Goal: Communication & Community: Ask a question

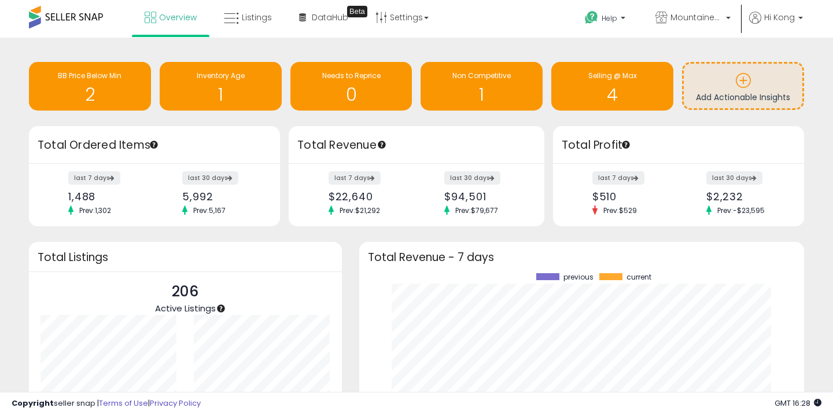
scroll to position [161, 422]
click at [575, 78] on div "Selling @ Max" at bounding box center [612, 76] width 111 height 11
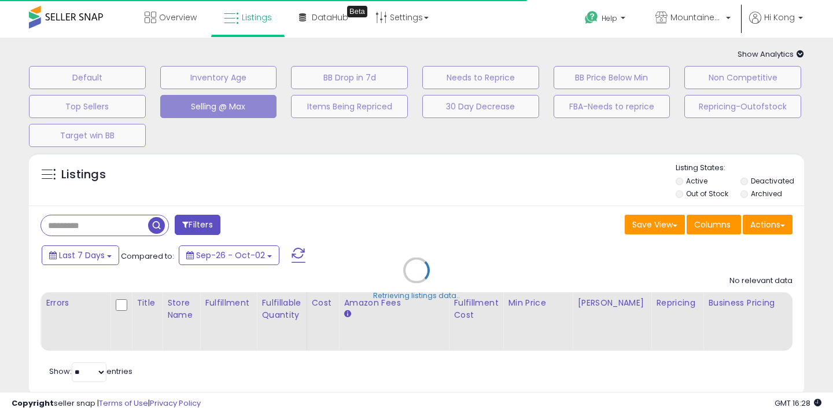
select select "**"
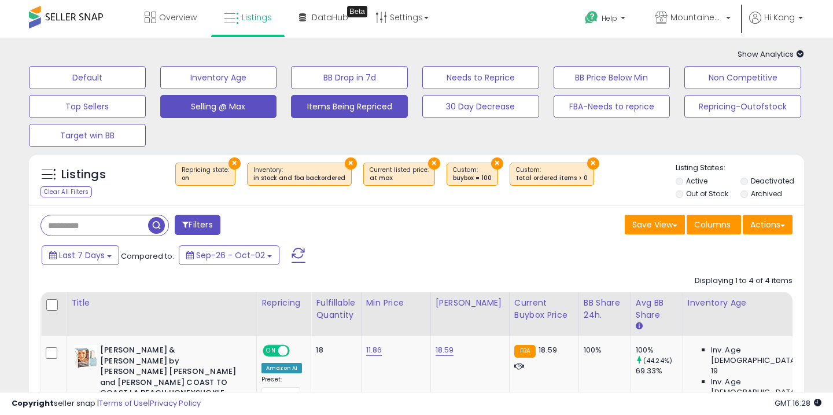
click at [299, 105] on button "Items Being Repriced" at bounding box center [349, 106] width 117 height 23
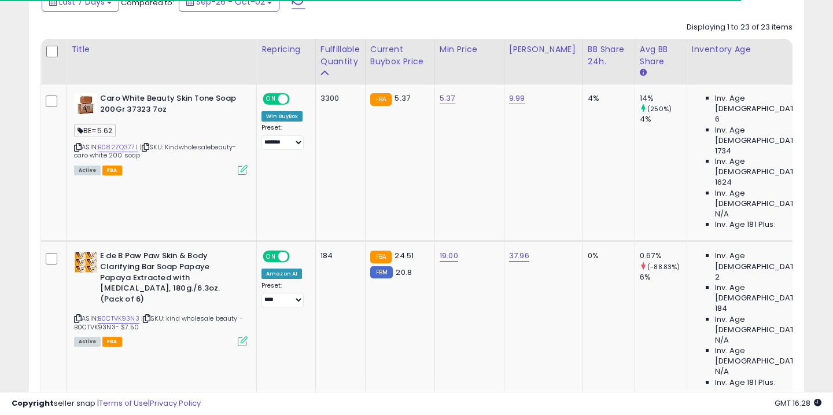
scroll to position [298, 0]
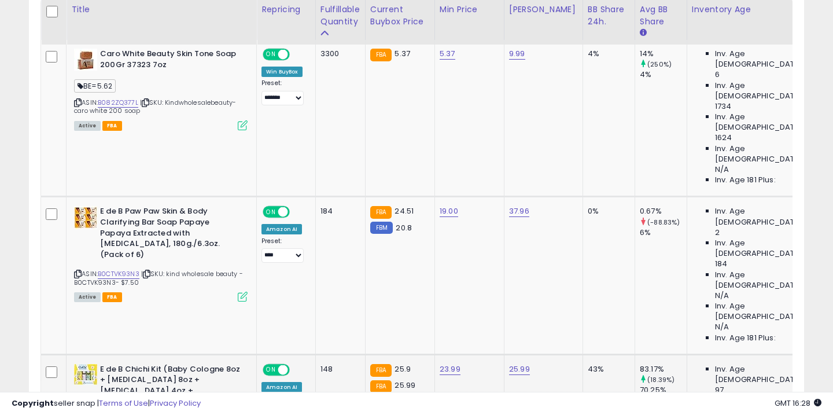
click at [124, 269] on link "B0CTVK93N3" at bounding box center [119, 274] width 42 height 10
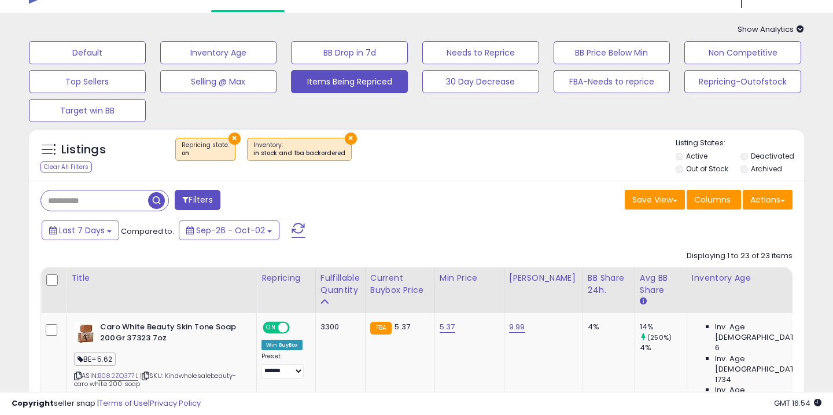
scroll to position [0, 0]
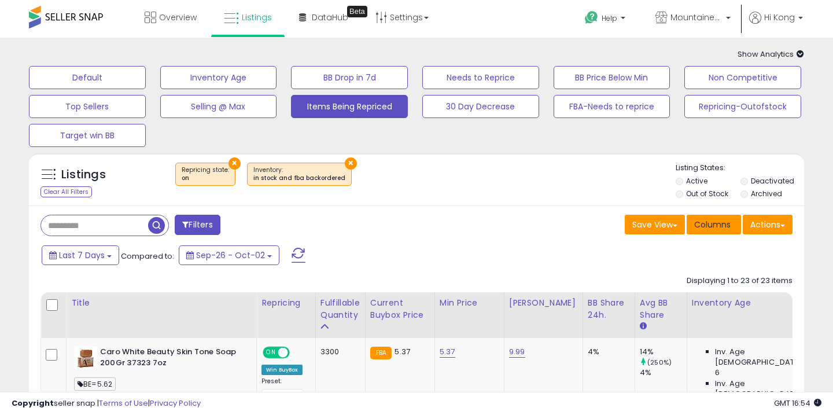
click at [716, 219] on span "Columns" at bounding box center [712, 225] width 36 height 12
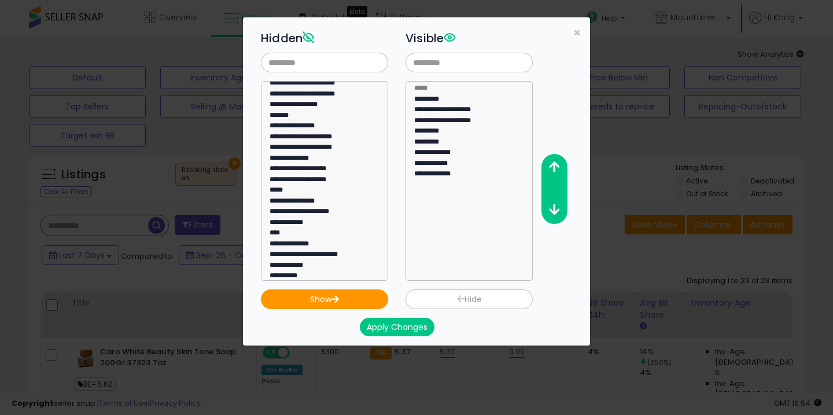
scroll to position [94, 0]
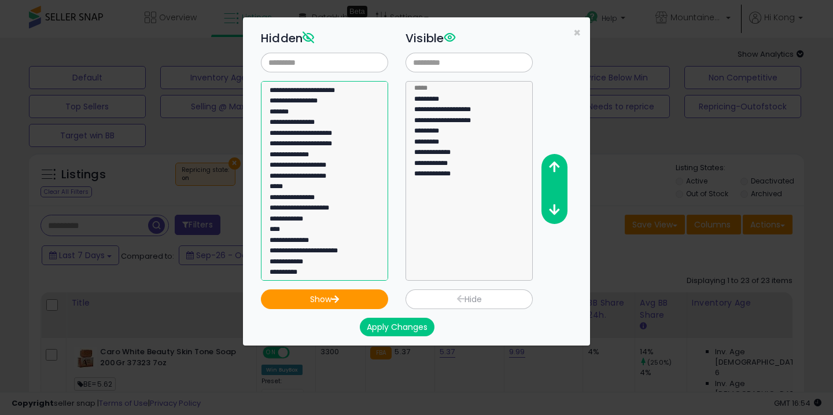
drag, startPoint x: 384, startPoint y: 117, endPoint x: 384, endPoint y: 128, distance: 11.0
click at [384, 128] on select "**********" at bounding box center [324, 181] width 127 height 200
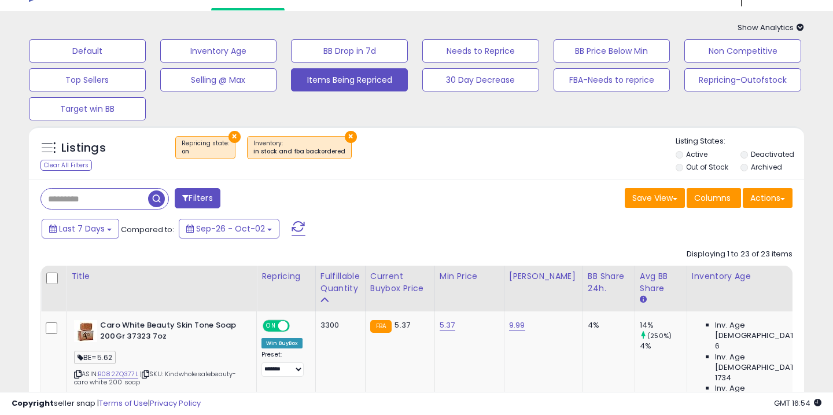
scroll to position [86, 0]
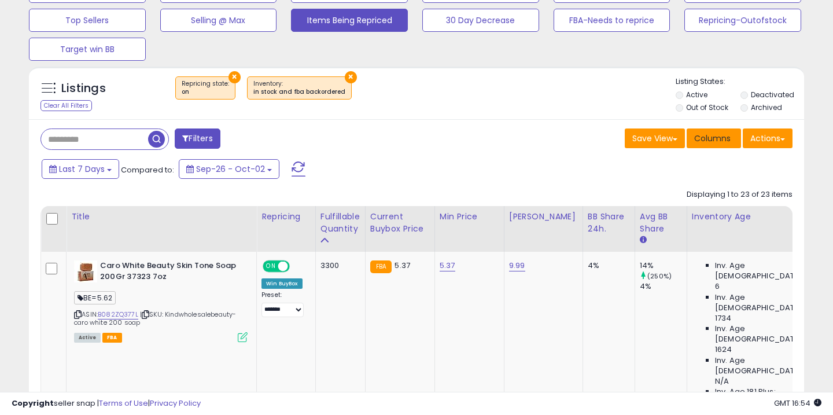
click at [702, 136] on span "Columns" at bounding box center [712, 139] width 36 height 12
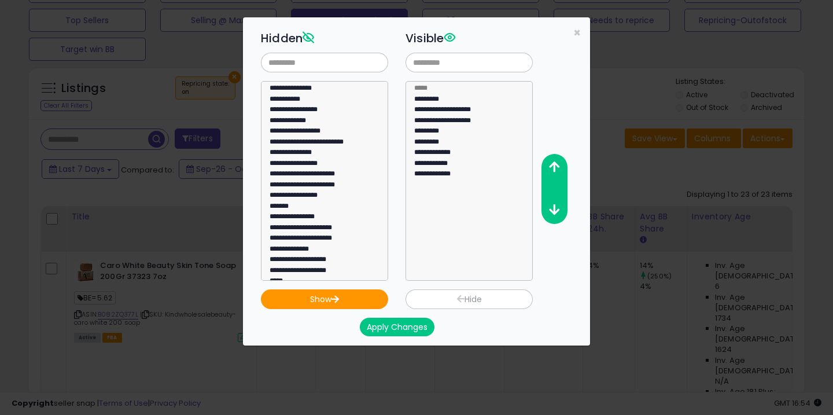
click at [672, 141] on div "**********" at bounding box center [416, 207] width 833 height 415
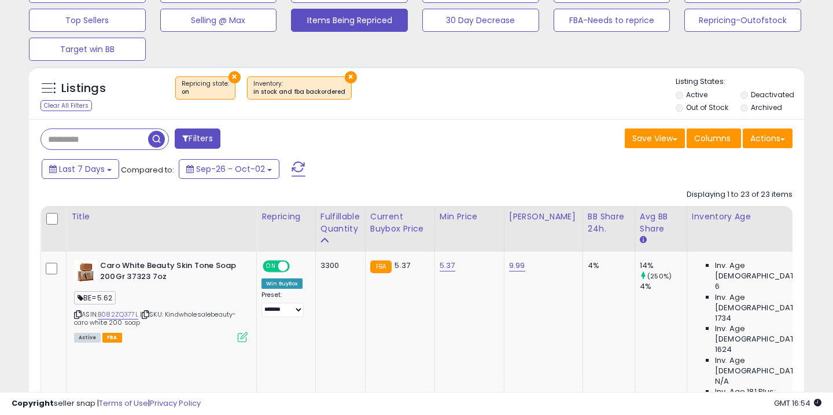
scroll to position [0, 0]
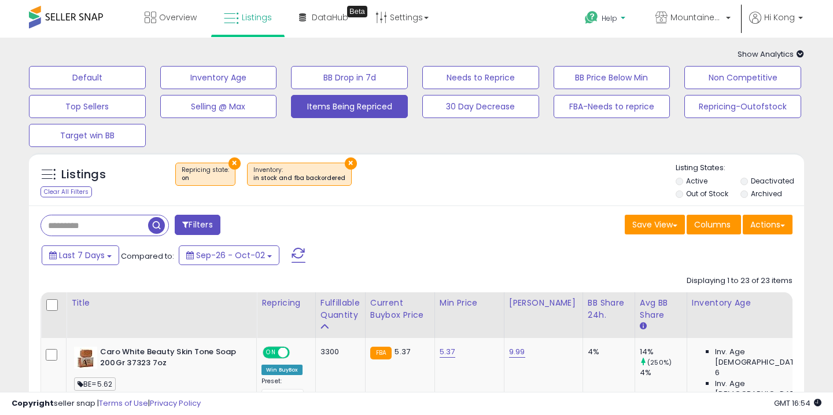
click at [595, 24] on icon at bounding box center [591, 17] width 14 height 14
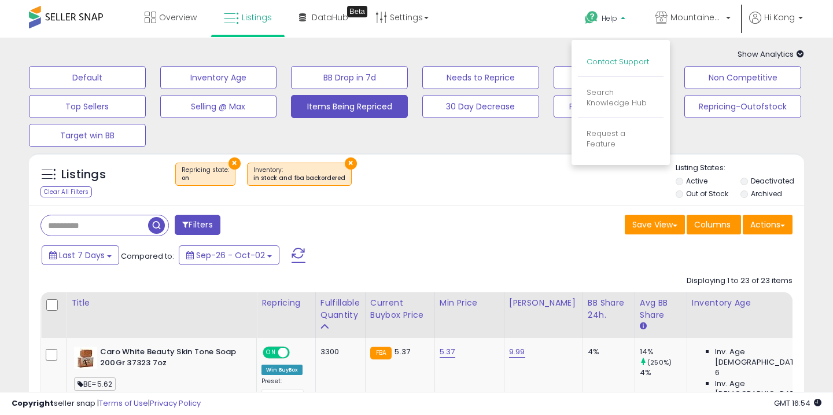
click at [606, 61] on link "Contact Support" at bounding box center [618, 61] width 62 height 11
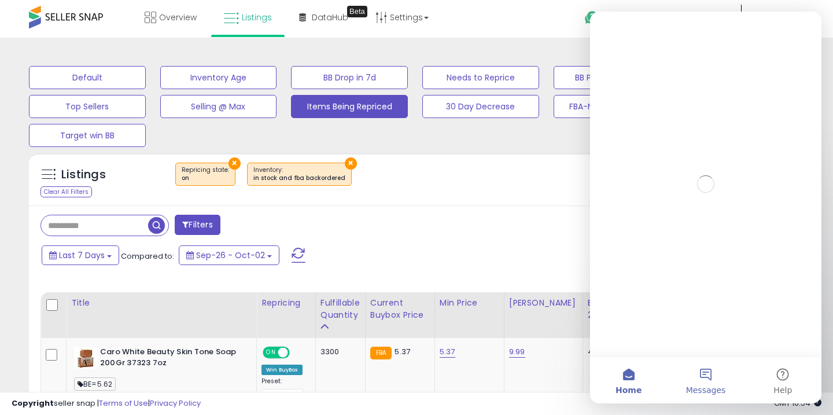
click at [701, 378] on button "Messages" at bounding box center [705, 380] width 77 height 46
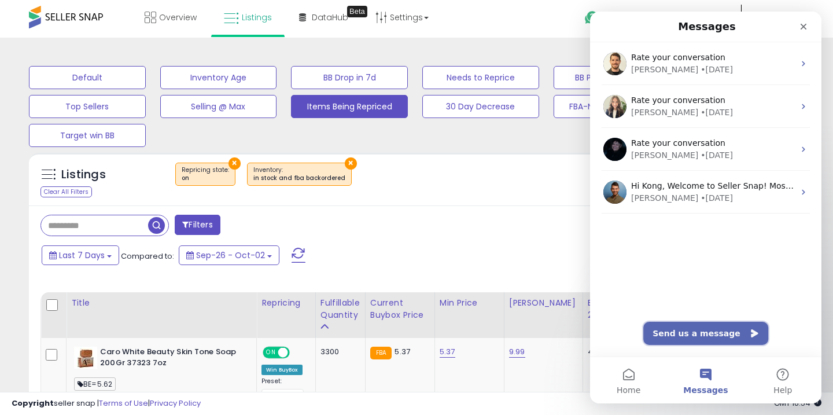
click at [716, 343] on button "Send us a message" at bounding box center [705, 333] width 125 height 23
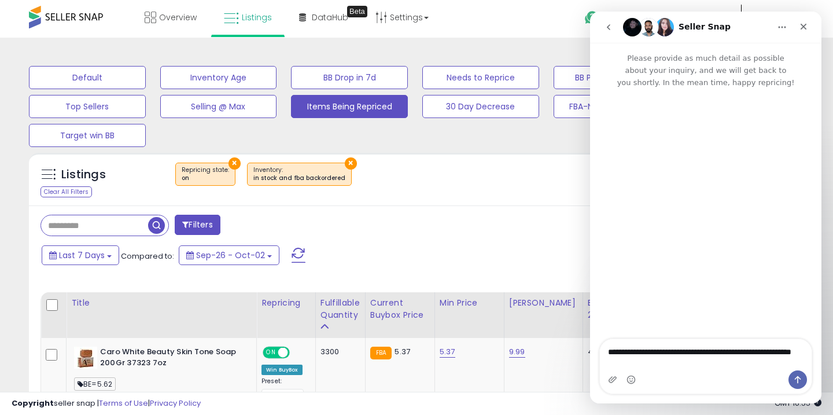
type textarea "**********"
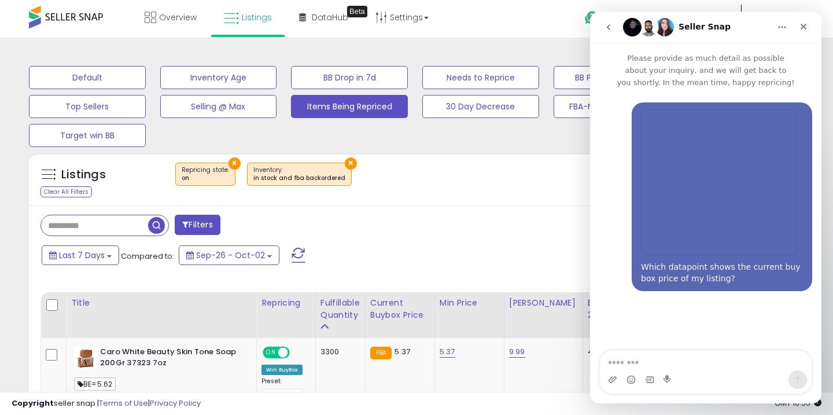
click at [724, 182] on img "user says…" at bounding box center [718, 182] width 155 height 146
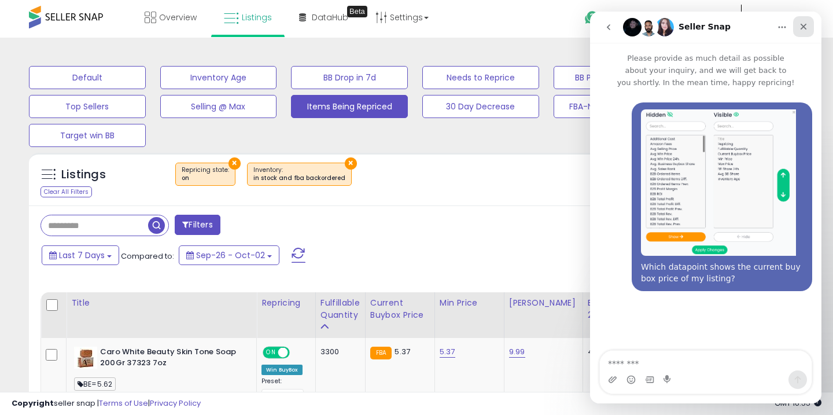
click at [809, 25] on div "Close" at bounding box center [803, 26] width 21 height 21
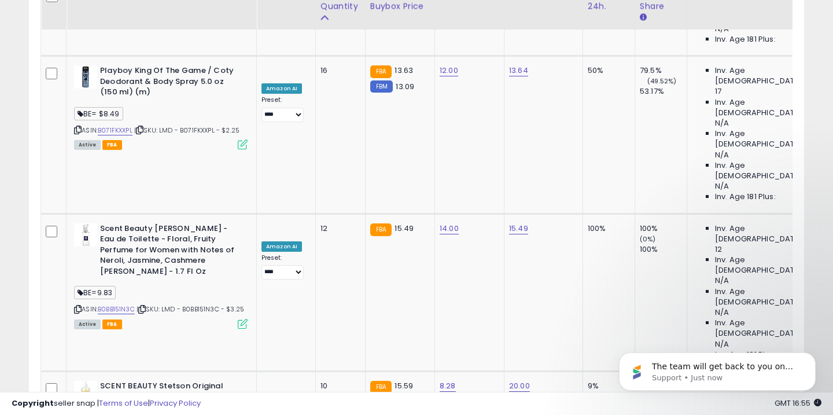
scroll to position [2469, 0]
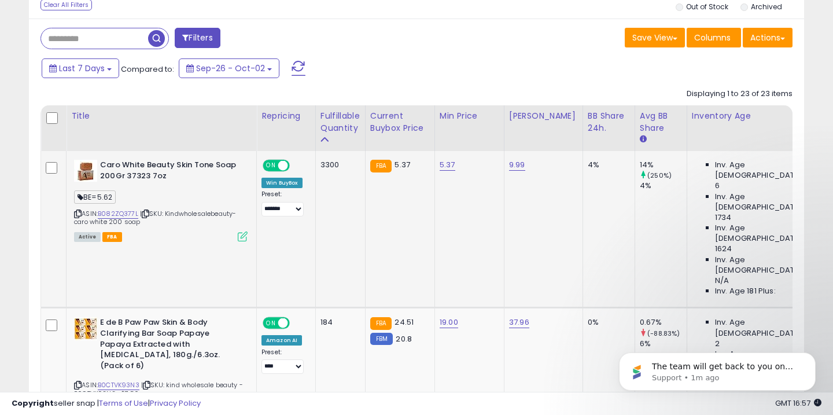
scroll to position [190, 0]
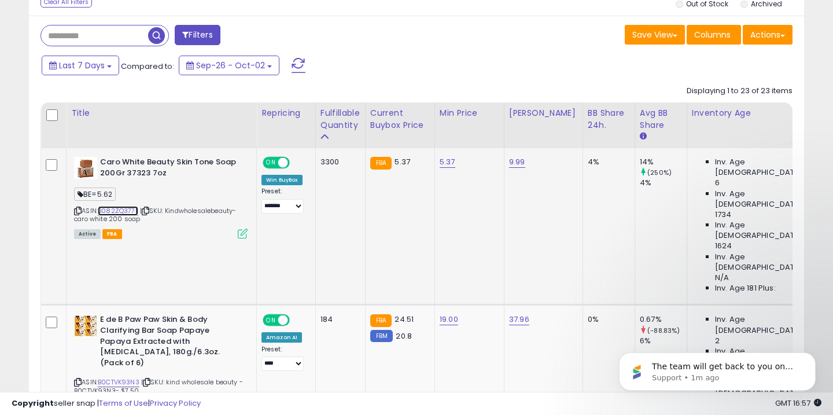
click at [122, 213] on link "B082ZQ377L" at bounding box center [118, 211] width 41 height 10
click at [443, 166] on link "5.37" at bounding box center [448, 162] width 16 height 12
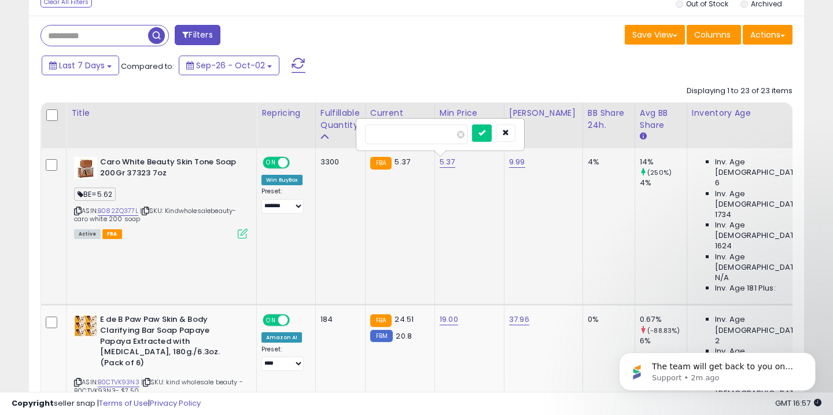
type input "****"
click button "submit" at bounding box center [482, 132] width 20 height 17
click at [485, 75] on div "Last 7 Days Compared to: Sep-26 - Oct-02" at bounding box center [321, 67] width 564 height 26
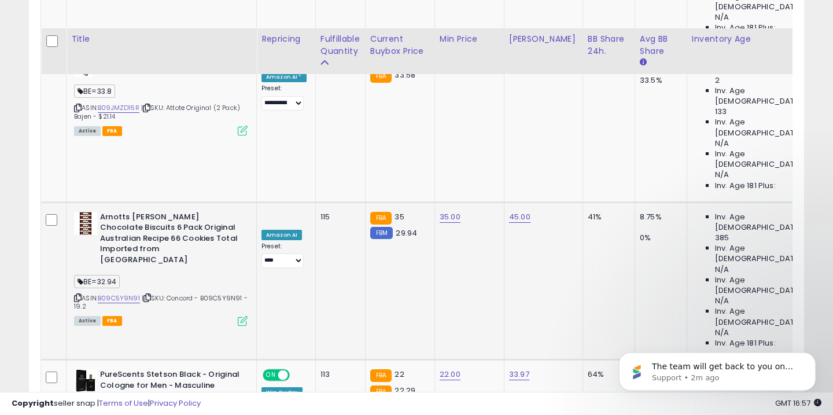
scroll to position [749, 0]
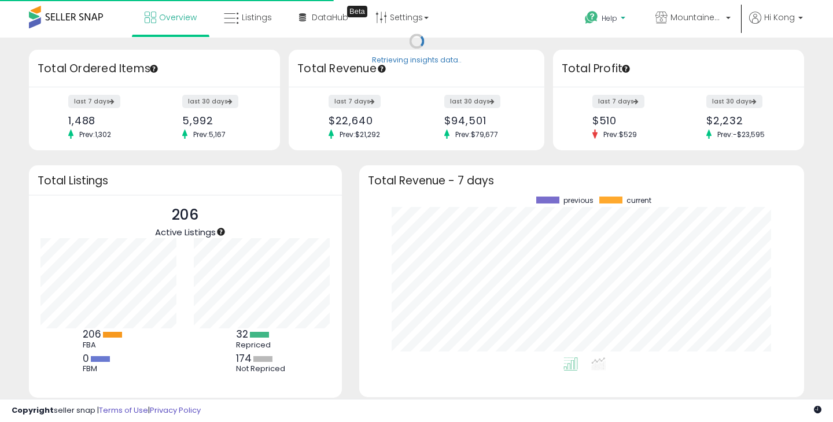
scroll to position [161, 422]
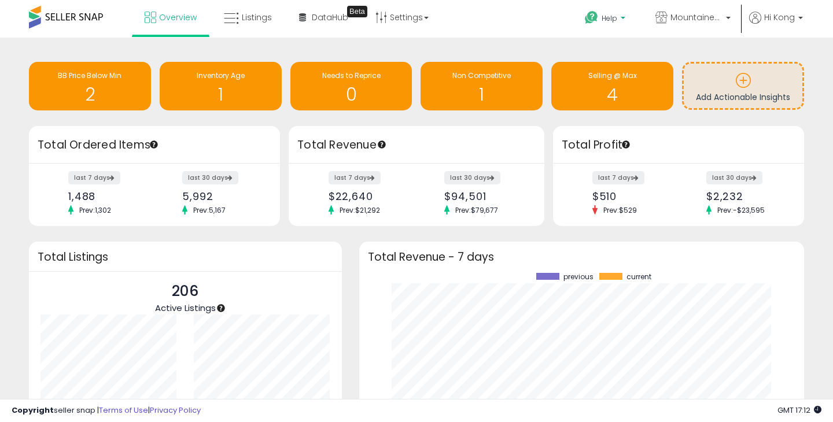
click at [601, 26] on p "Help" at bounding box center [606, 19] width 44 height 13
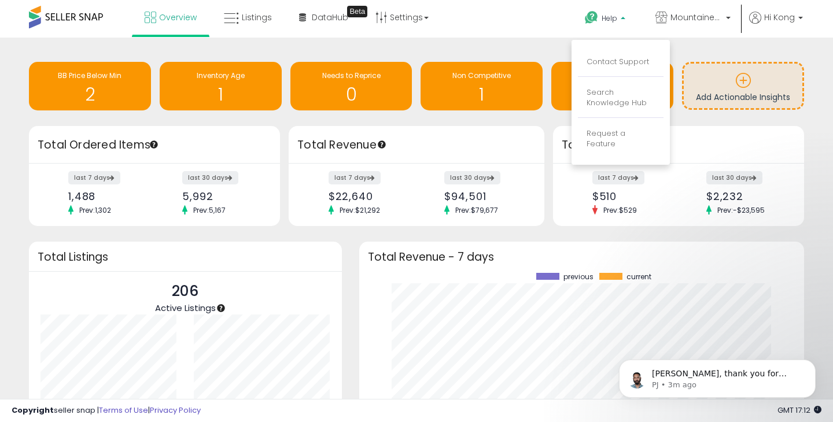
scroll to position [0, 0]
click at [667, 382] on p "PJ • 3m ago" at bounding box center [726, 385] width 149 height 10
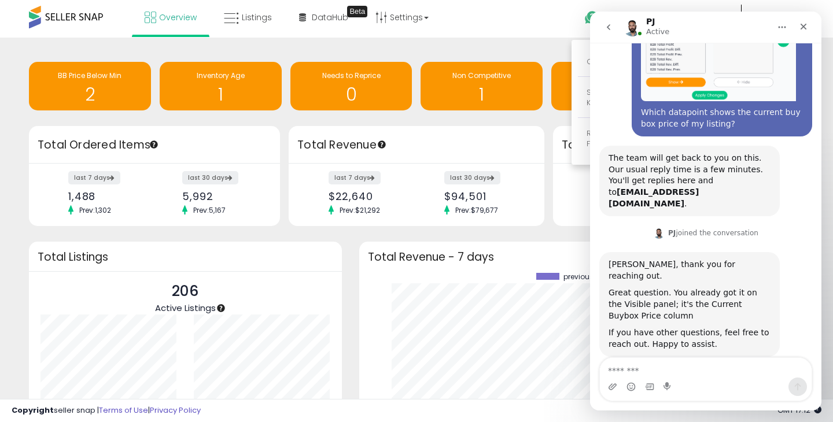
scroll to position [155, 0]
click at [701, 75] on img "Kong says…" at bounding box center [718, 27] width 155 height 146
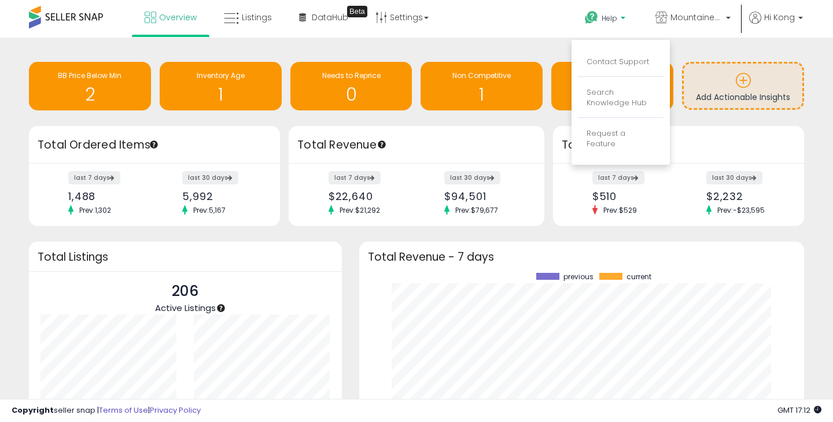
click at [608, 24] on p "Help" at bounding box center [606, 19] width 44 height 13
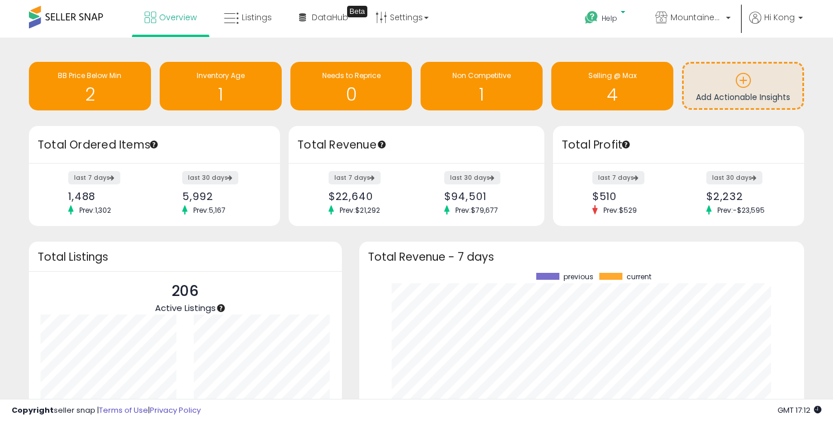
click at [612, 28] on link "Help" at bounding box center [606, 20] width 61 height 36
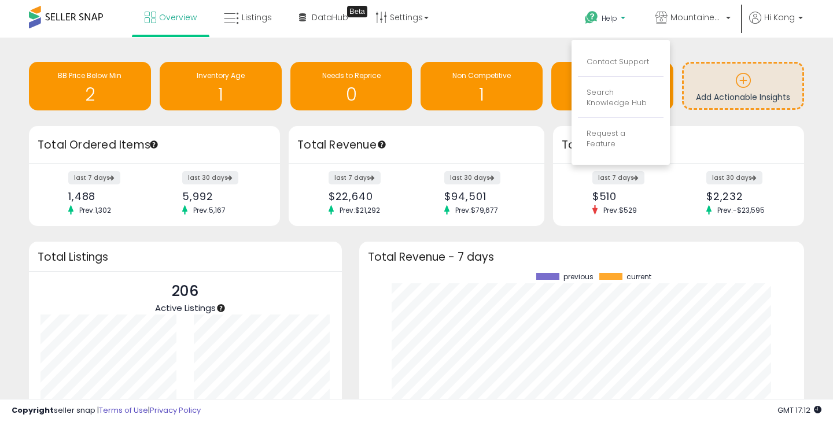
click at [615, 56] on li "Contact Support" at bounding box center [621, 62] width 86 height 29
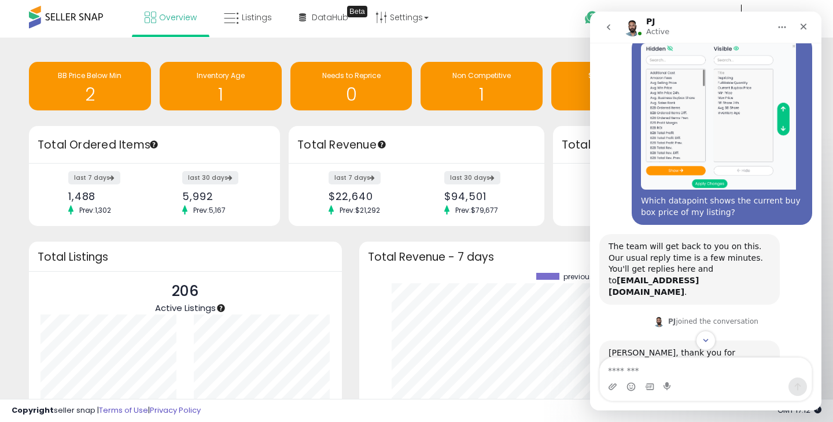
scroll to position [65, 0]
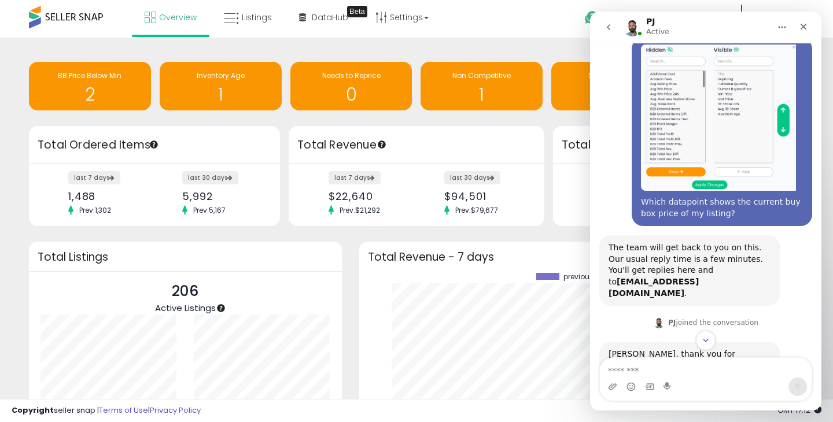
click at [660, 267] on div "The team will get back to you on this. Our usual reply time is a few minutes. Y…" at bounding box center [690, 270] width 162 height 57
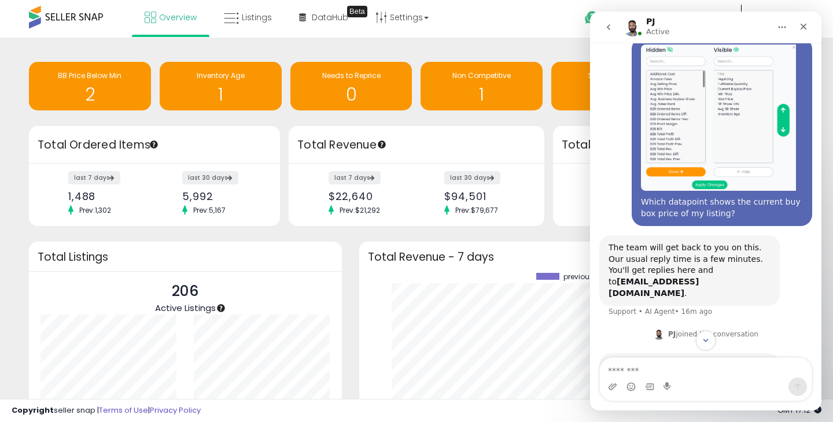
scroll to position [167, 0]
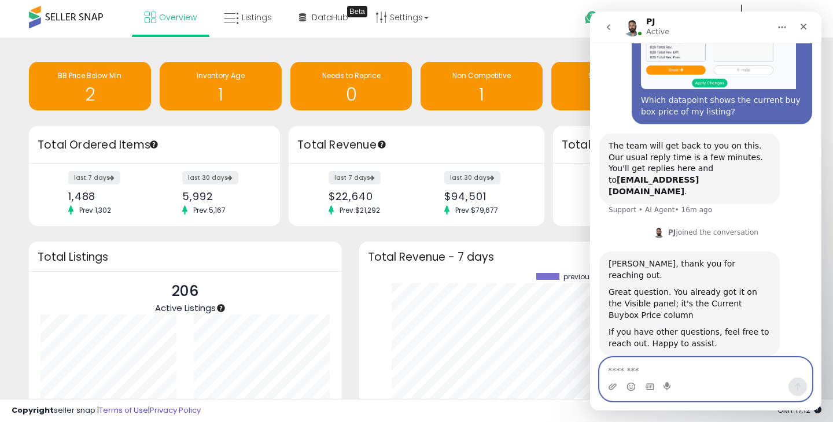
click at [658, 365] on textarea "Message…" at bounding box center [706, 368] width 212 height 20
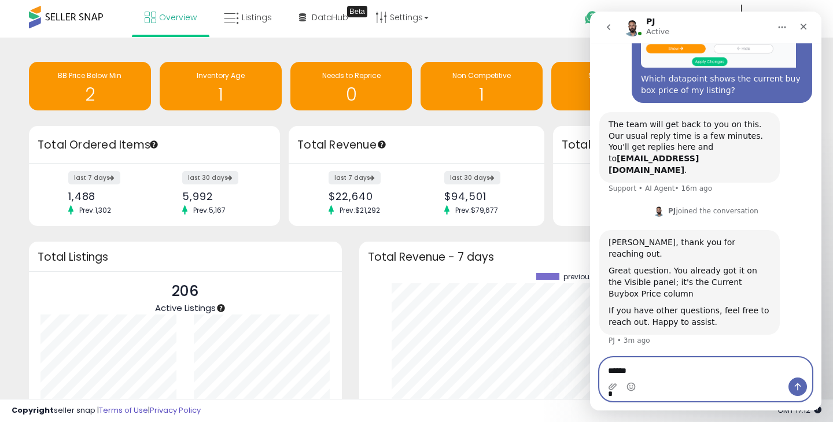
scroll to position [190, 0]
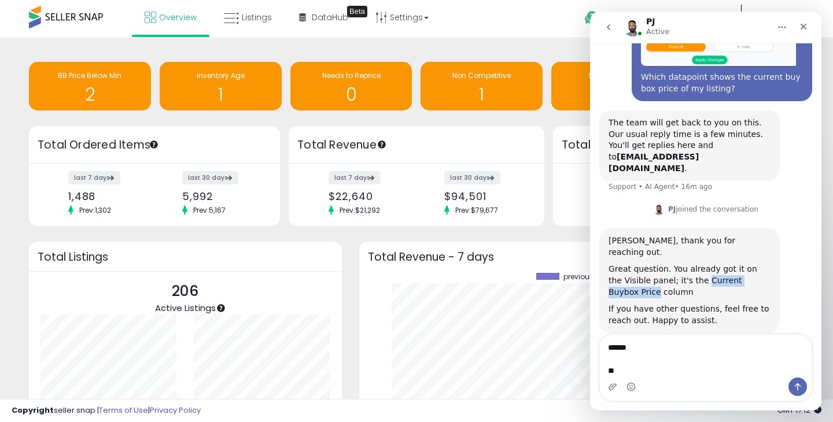
drag, startPoint x: 689, startPoint y: 257, endPoint x: 768, endPoint y: 256, distance: 78.7
click at [768, 264] on div "Great question. You already got it on the Visible panel; it's the Current Buybo…" at bounding box center [690, 281] width 162 height 34
copy div "Current Buybox Price"
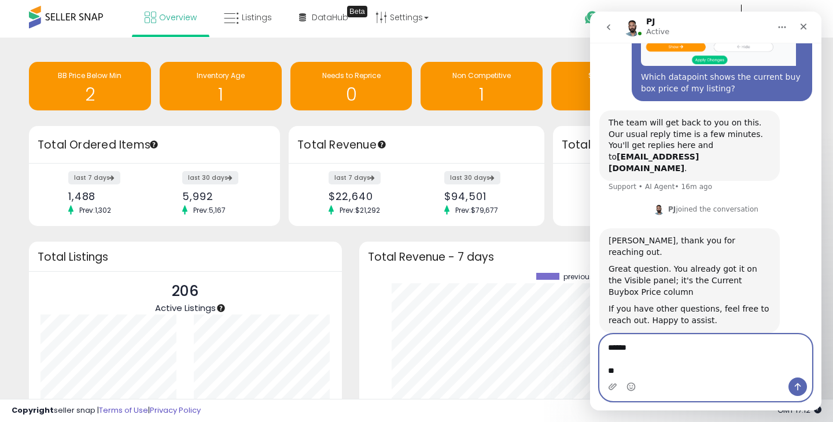
click at [653, 369] on textarea "****** **" at bounding box center [706, 356] width 212 height 43
paste textarea "**********"
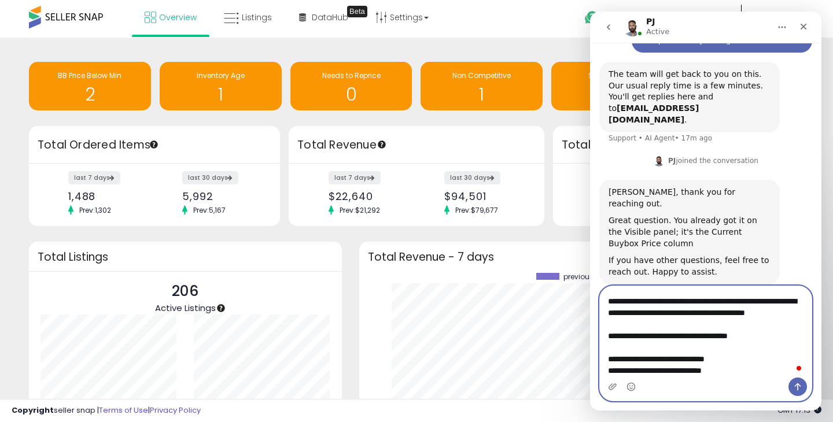
scroll to position [53, 0]
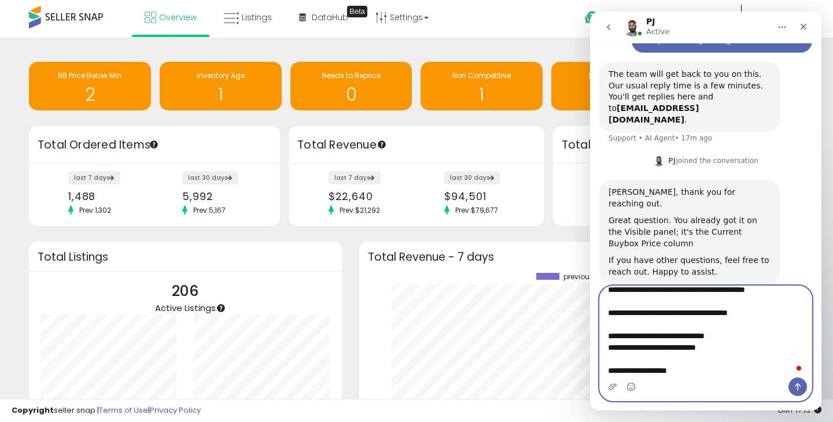
type textarea "**********"
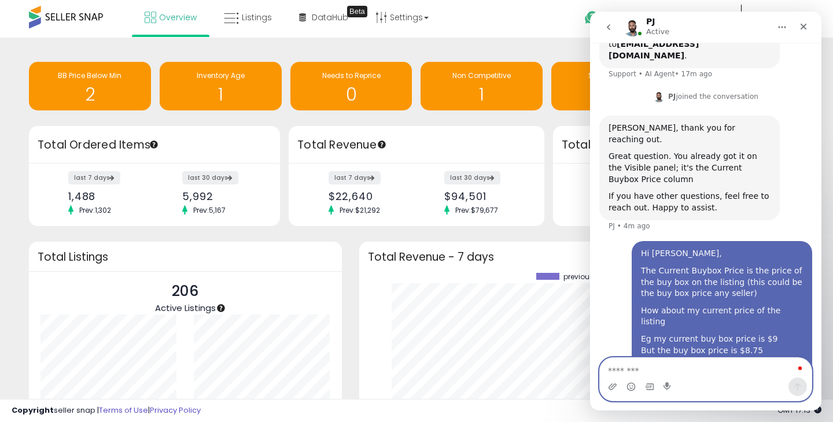
scroll to position [0, 0]
